Goal: Navigation & Orientation: Find specific page/section

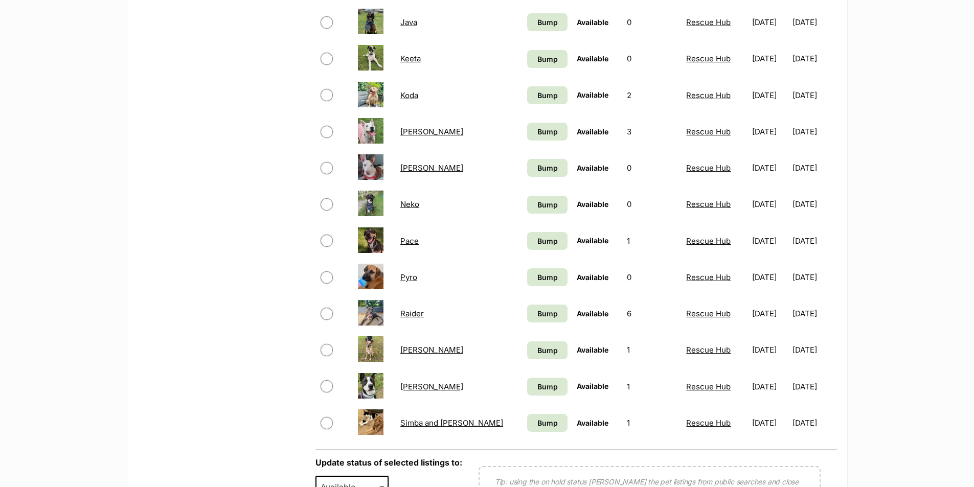
scroll to position [409, 0]
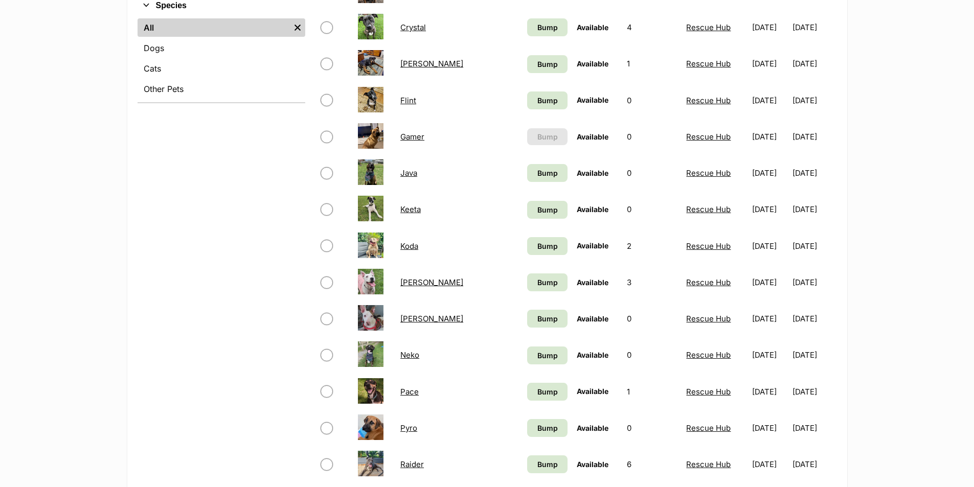
click at [409, 319] on link "[PERSON_NAME]" at bounding box center [431, 319] width 63 height 10
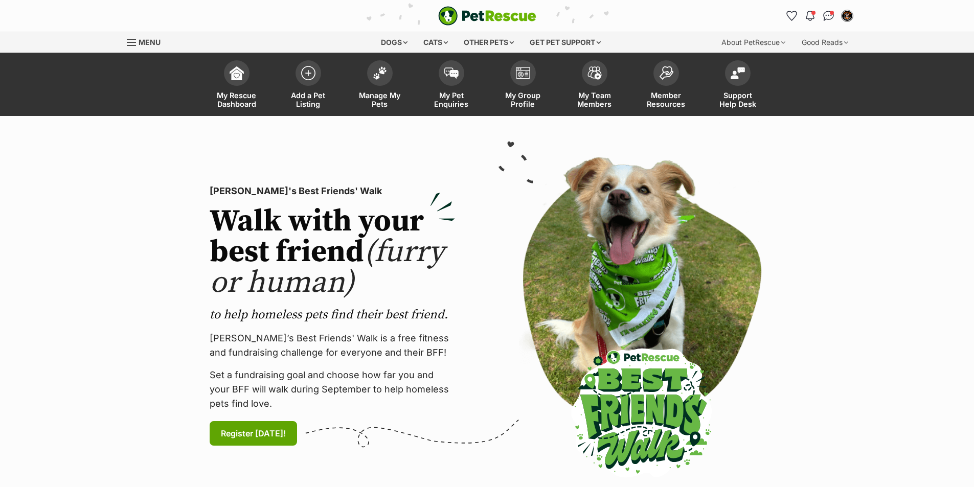
click at [376, 80] on span at bounding box center [380, 73] width 26 height 26
click at [377, 75] on img at bounding box center [380, 70] width 14 height 13
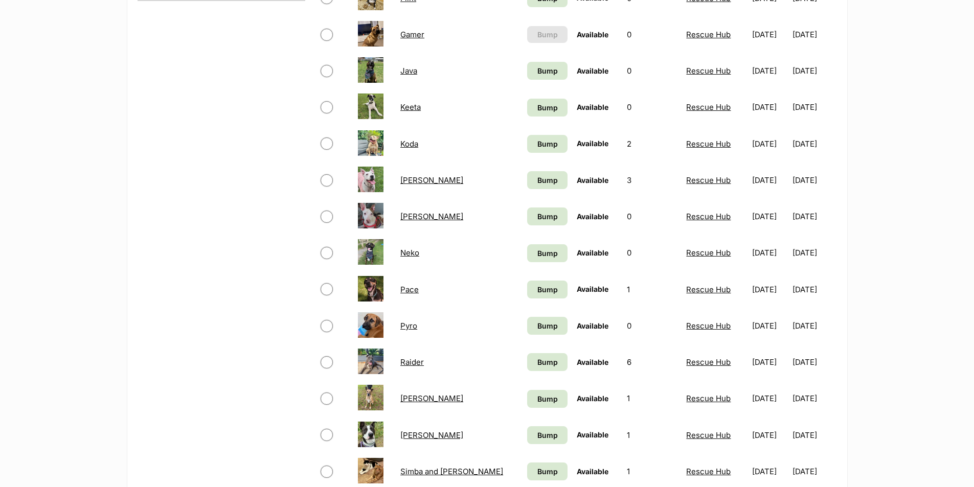
scroll to position [563, 0]
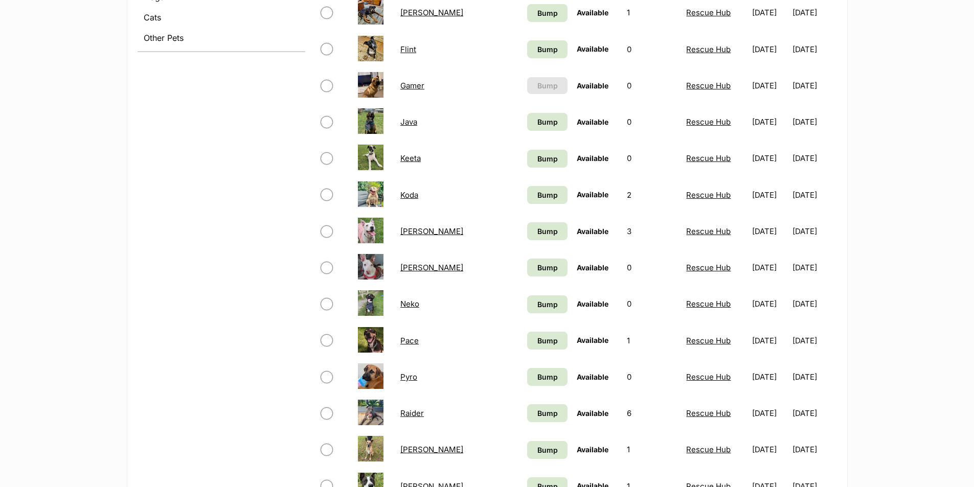
scroll to position [665, 0]
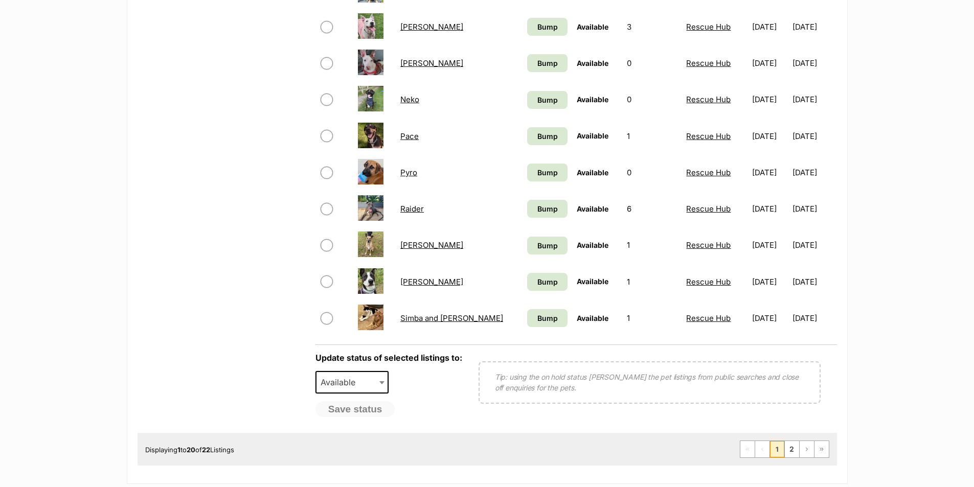
click at [415, 281] on link "[PERSON_NAME]" at bounding box center [431, 282] width 63 height 10
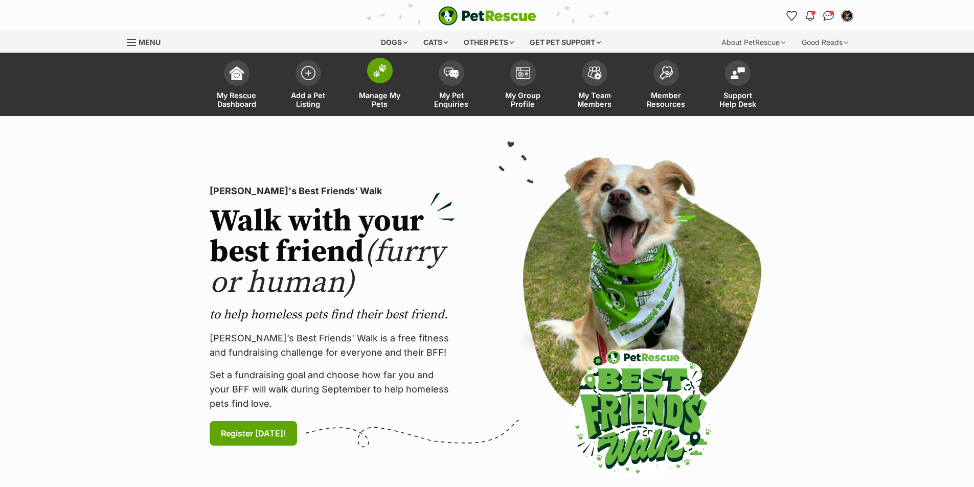
click at [373, 75] on img at bounding box center [380, 70] width 14 height 13
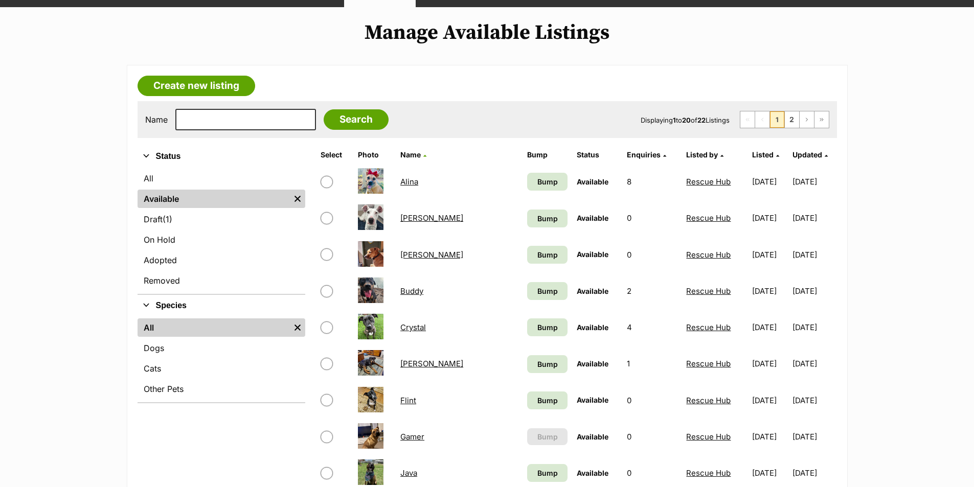
scroll to position [307, 0]
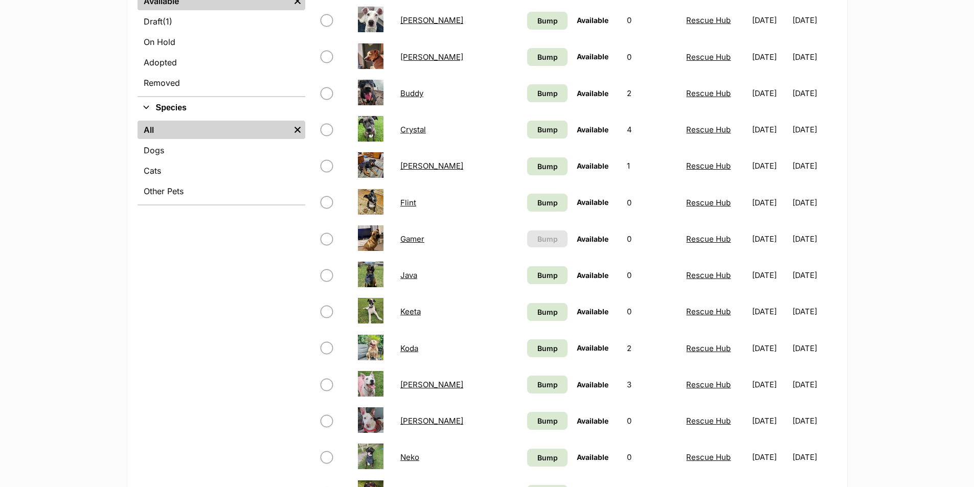
click at [409, 235] on link "Gamer" at bounding box center [412, 239] width 24 height 10
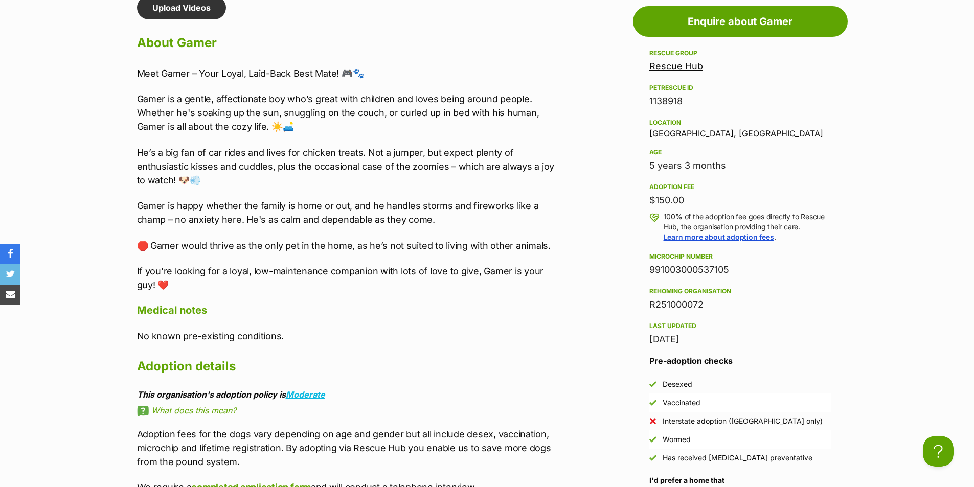
scroll to position [972, 0]
